Goal: Task Accomplishment & Management: Manage account settings

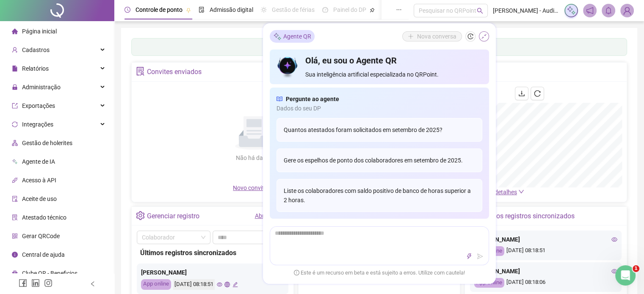
click at [481, 38] on icon "shrink" at bounding box center [484, 36] width 6 height 6
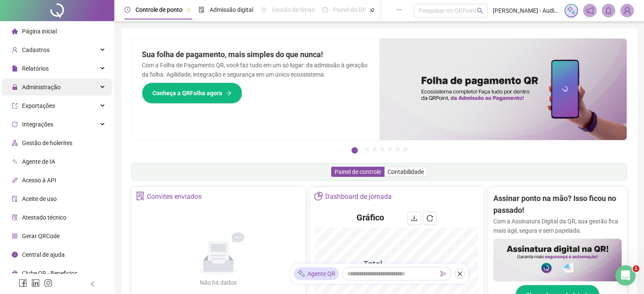
click at [102, 89] on div "Administração" at bounding box center [57, 87] width 110 height 17
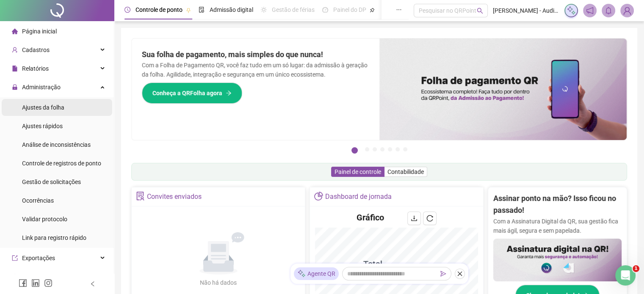
click at [63, 107] on span "Ajustes da folha" at bounding box center [43, 107] width 42 height 7
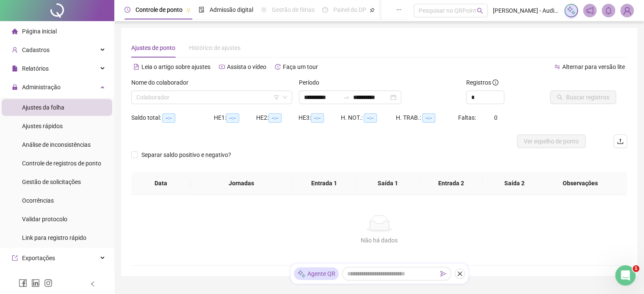
type input "**********"
click at [181, 96] on input "search" at bounding box center [207, 97] width 143 height 13
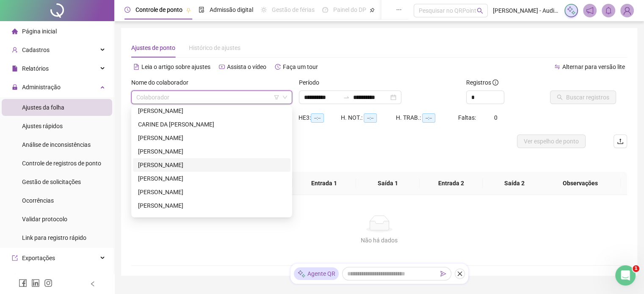
scroll to position [127, 0]
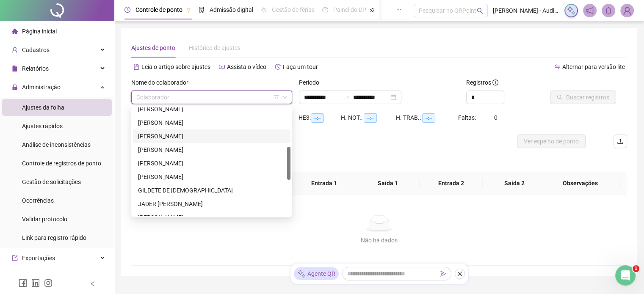
click at [174, 137] on div "[PERSON_NAME]" at bounding box center [211, 136] width 147 height 9
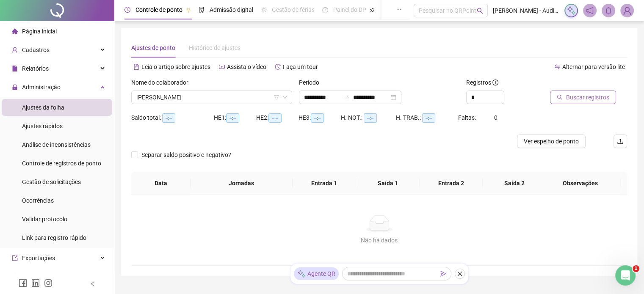
click at [577, 98] on span "Buscar registros" at bounding box center [587, 97] width 43 height 9
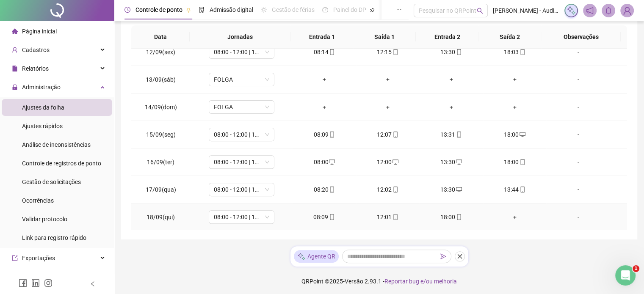
scroll to position [158, 0]
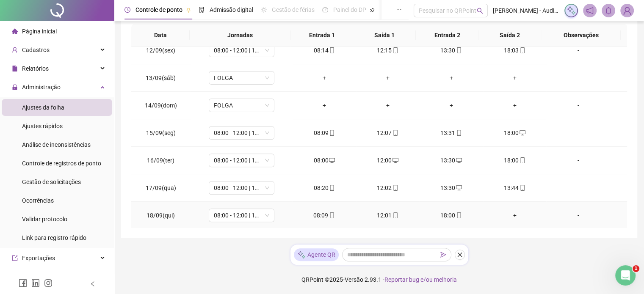
click at [506, 212] on div "+" at bounding box center [515, 215] width 50 height 9
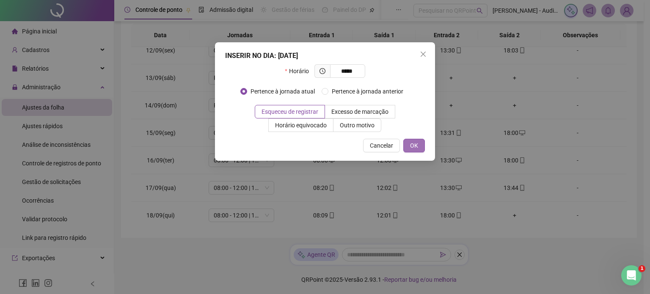
type input "*****"
click at [413, 143] on span "OK" at bounding box center [414, 145] width 8 height 9
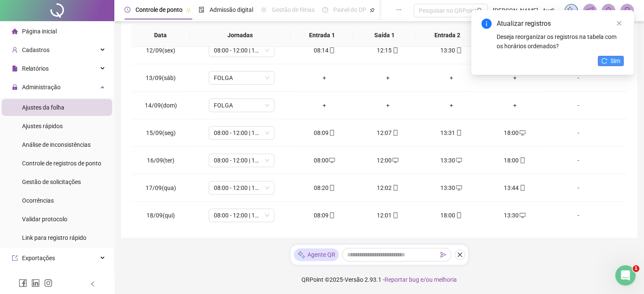
click at [615, 61] on span "Sim" at bounding box center [615, 60] width 10 height 9
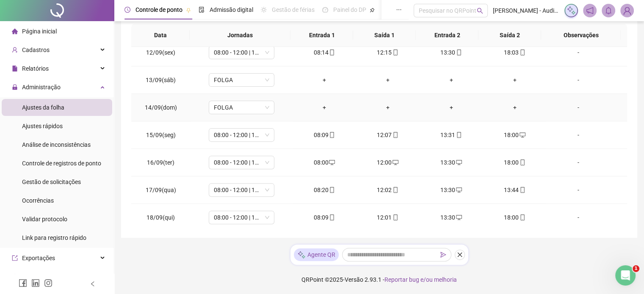
scroll to position [313, 0]
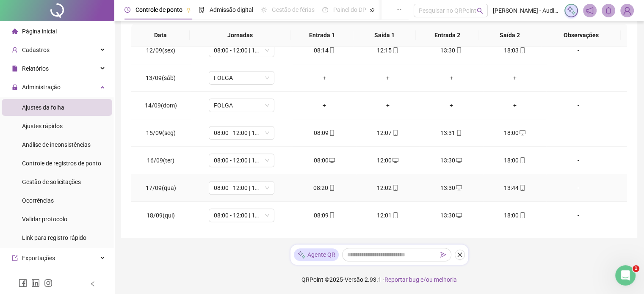
click at [511, 186] on div "13:44" at bounding box center [515, 187] width 50 height 9
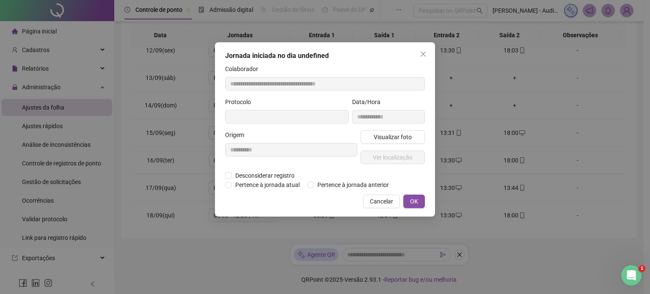
type input "**********"
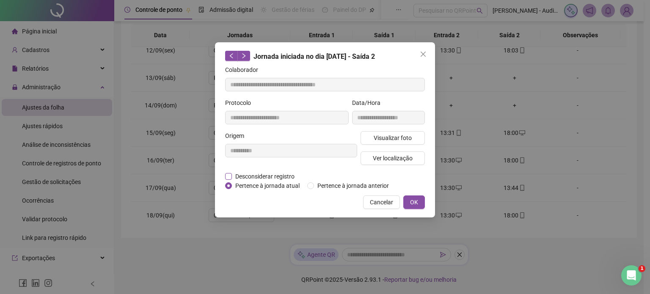
click at [243, 177] on span "Desconsiderar registro" at bounding box center [265, 176] width 66 height 9
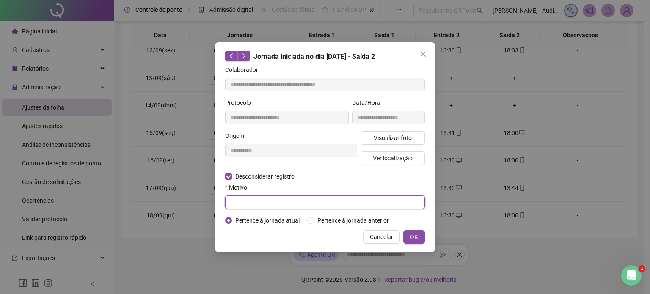
click at [250, 206] on input "text" at bounding box center [325, 202] width 200 height 14
type input "**********"
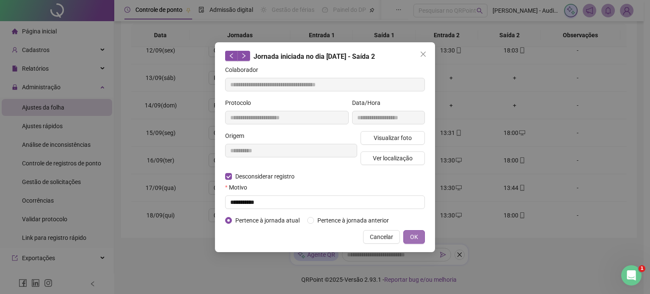
click at [420, 234] on button "OK" at bounding box center [414, 237] width 22 height 14
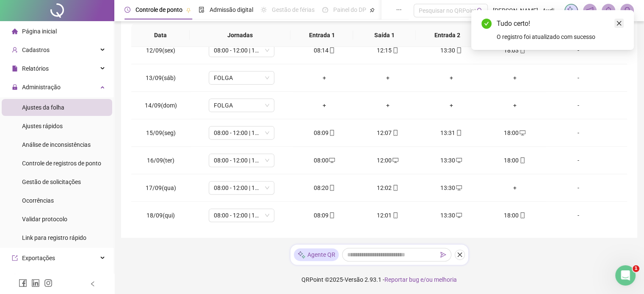
click at [619, 23] on icon "close" at bounding box center [619, 23] width 6 height 6
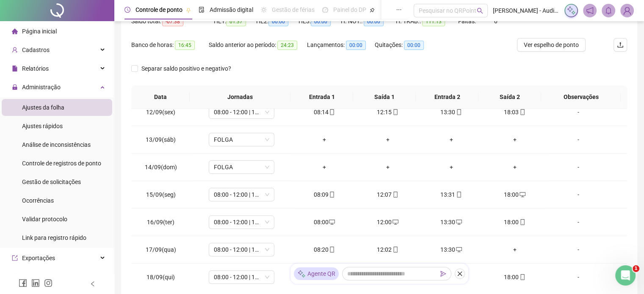
scroll to position [6, 0]
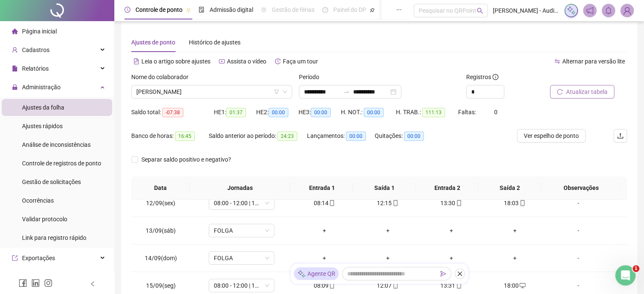
click at [583, 93] on span "Atualizar tabela" at bounding box center [586, 91] width 41 height 9
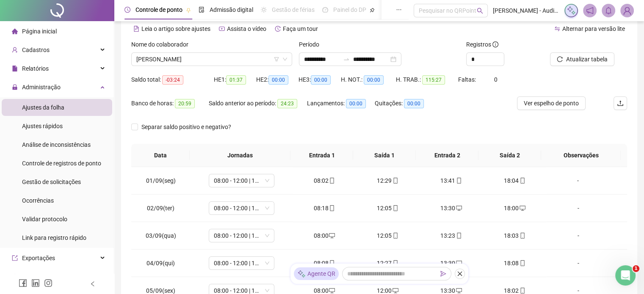
scroll to position [31, 0]
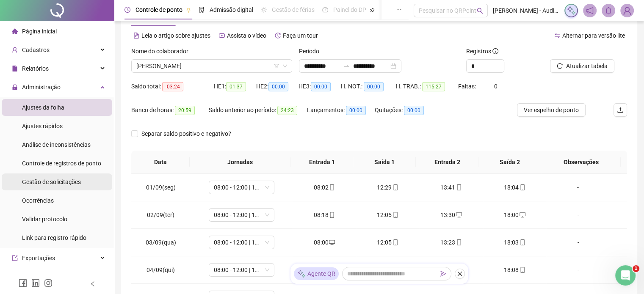
click at [62, 179] on span "Gestão de solicitações" at bounding box center [51, 182] width 59 height 7
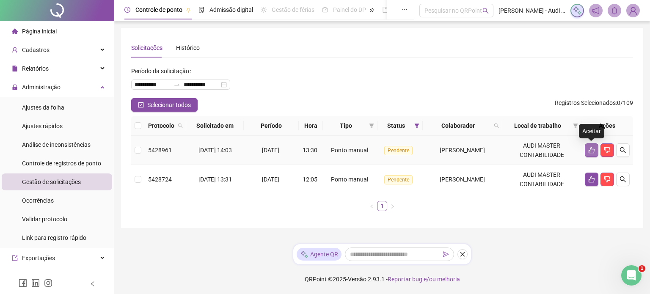
click at [592, 150] on icon "like" at bounding box center [591, 150] width 7 height 7
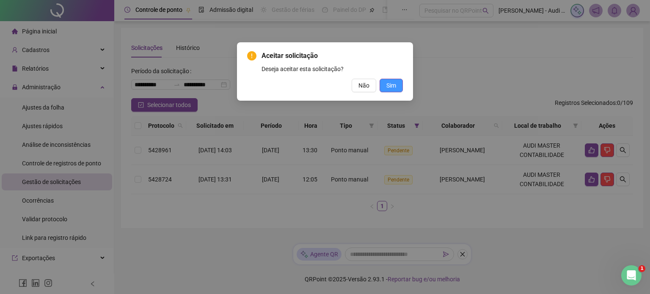
click at [389, 86] on span "Sim" at bounding box center [391, 85] width 10 height 9
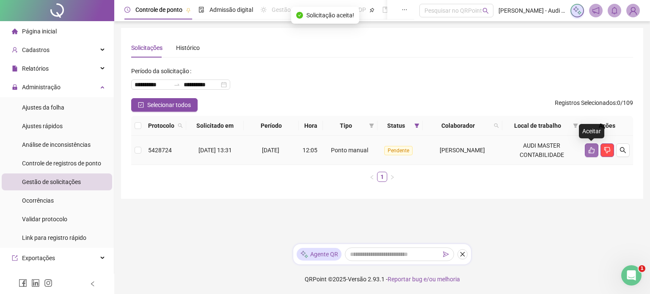
click at [592, 151] on icon "like" at bounding box center [591, 150] width 7 height 7
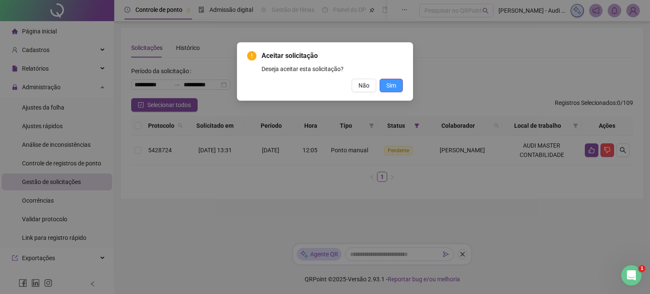
click at [387, 82] on span "Sim" at bounding box center [391, 85] width 10 height 9
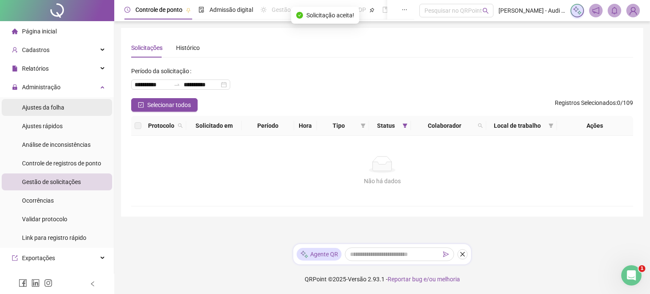
drag, startPoint x: 50, startPoint y: 109, endPoint x: 56, endPoint y: 109, distance: 5.5
click at [50, 109] on span "Ajustes da folha" at bounding box center [43, 107] width 42 height 7
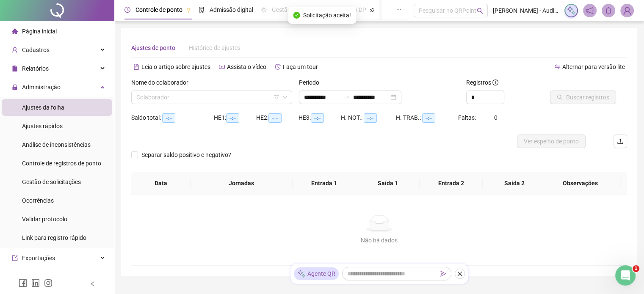
type input "**********"
click at [180, 100] on input "search" at bounding box center [207, 97] width 143 height 13
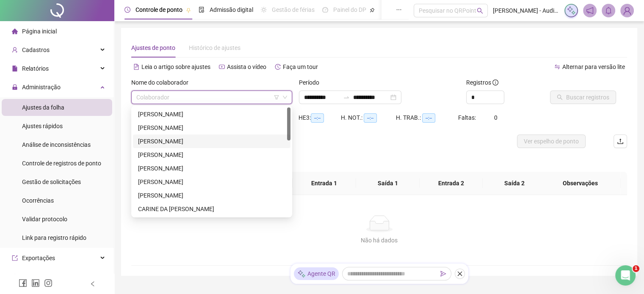
scroll to position [85, 0]
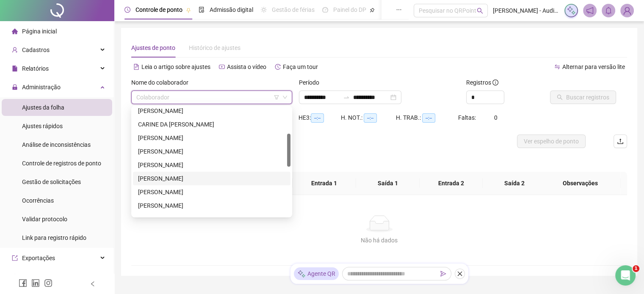
click at [171, 179] on div "[PERSON_NAME]" at bounding box center [211, 178] width 147 height 9
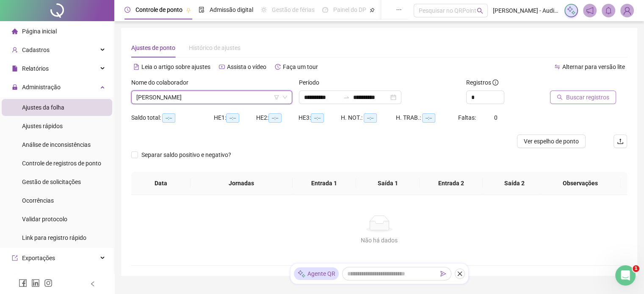
click at [579, 98] on span "Buscar registros" at bounding box center [587, 97] width 43 height 9
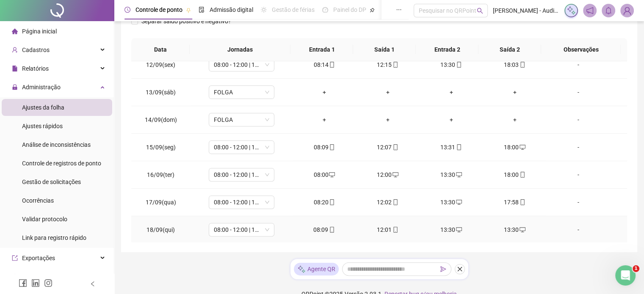
scroll to position [158, 0]
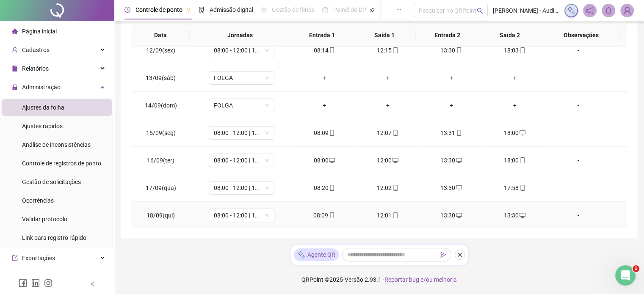
click at [505, 213] on div "13:30" at bounding box center [515, 215] width 50 height 9
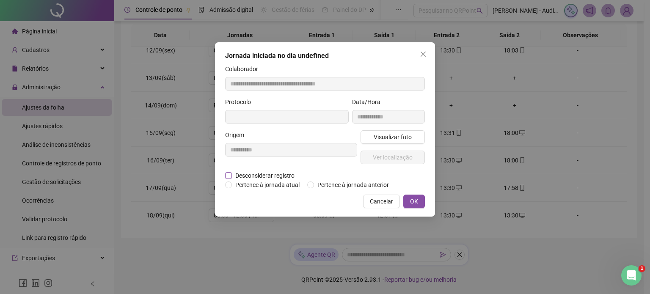
type input "**********"
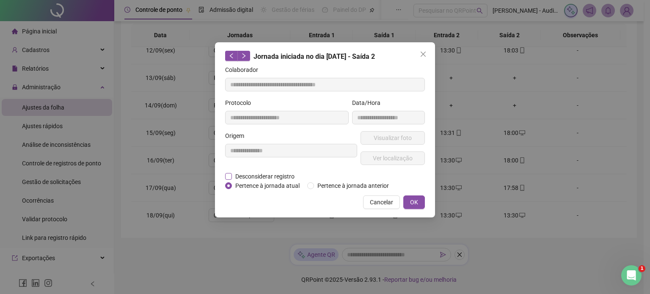
click at [251, 176] on span "Desconsiderar registro" at bounding box center [265, 176] width 66 height 9
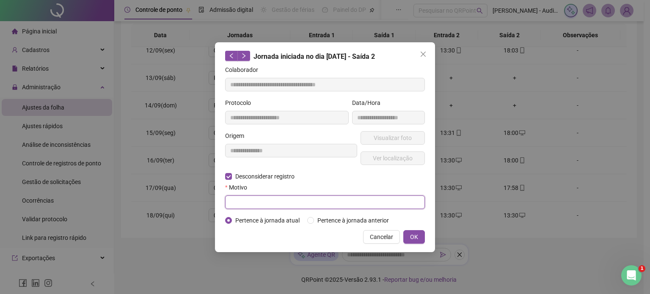
click at [244, 201] on input "text" at bounding box center [325, 202] width 200 height 14
type input "**********"
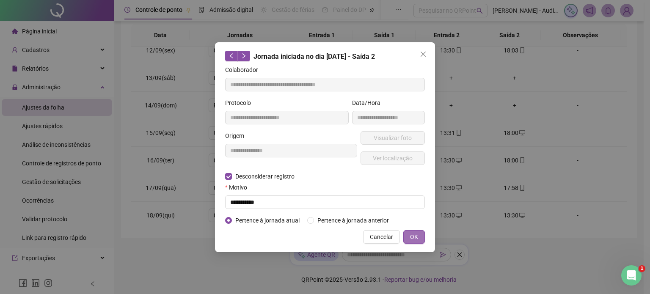
click at [413, 232] on span "OK" at bounding box center [414, 236] width 8 height 9
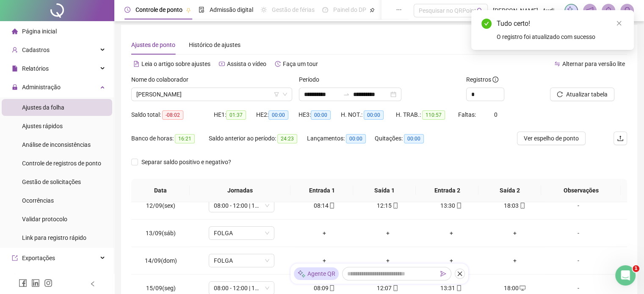
scroll to position [0, 0]
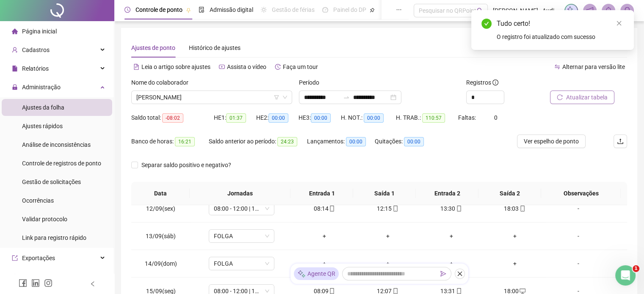
click at [587, 94] on span "Atualizar tabela" at bounding box center [586, 97] width 41 height 9
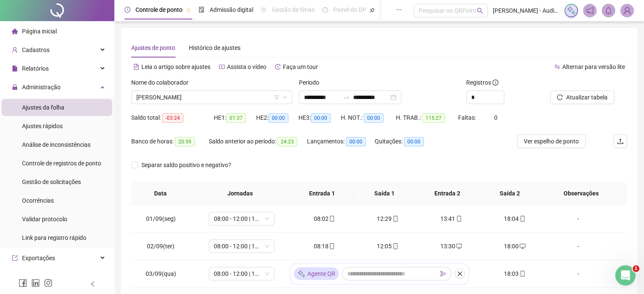
click at [631, 12] on img at bounding box center [626, 10] width 13 height 13
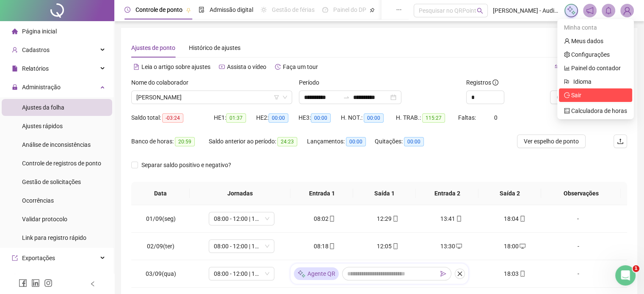
click at [578, 95] on span "Sair" at bounding box center [576, 95] width 10 height 7
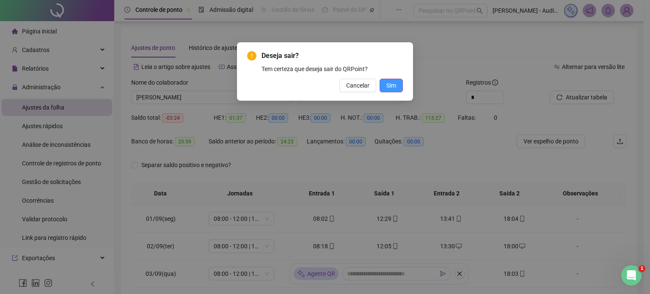
click at [398, 86] on button "Sim" at bounding box center [391, 86] width 23 height 14
